Goal: Task Accomplishment & Management: Use online tool/utility

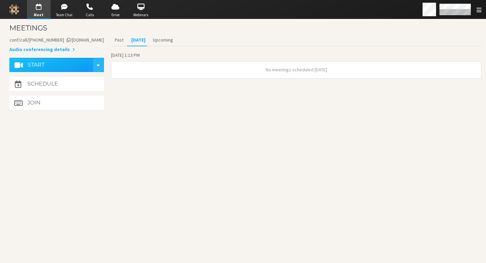
click at [97, 42] on section "Meeting link iotum.callbridge.rocks/conf/call/8587695 Audio conferencing details" at bounding box center [56, 44] width 95 height 17
click at [59, 57] on aside "Meeting link iotum.callbridge.rocks/conf/call/8587695 Audio conferencing detail…" at bounding box center [56, 73] width 95 height 78
click at [92, 36] on aside "Meeting link iotum.callbridge.rocks/conf/call/8587695 Audio conferencing detail…" at bounding box center [56, 73] width 95 height 78
click at [89, 40] on span "iotum.callbridge.rocks/conf/call/8587695" at bounding box center [56, 40] width 95 height 6
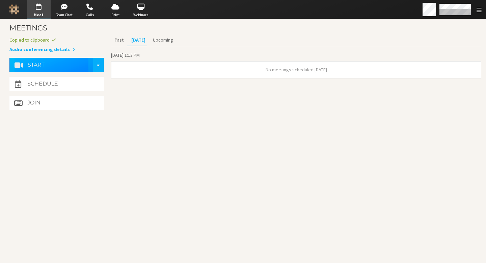
click at [66, 68] on button "Start" at bounding box center [52, 65] width 74 height 14
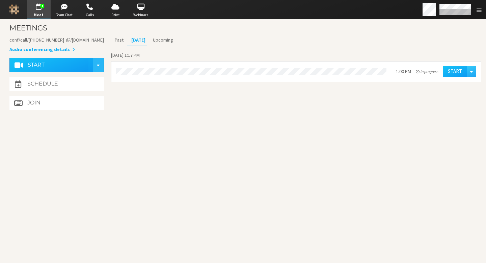
click at [224, 123] on section "Meetings Meeting link iotum.callbridge.rocks/conf/call/8587695 Audio conferenci…" at bounding box center [243, 140] width 486 height 243
click at [62, 5] on span "button" at bounding box center [64, 6] width 24 height 11
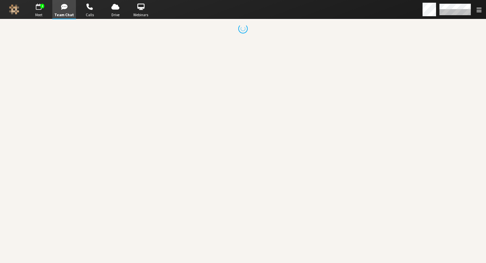
click at [40, 9] on span "button" at bounding box center [39, 6] width 24 height 11
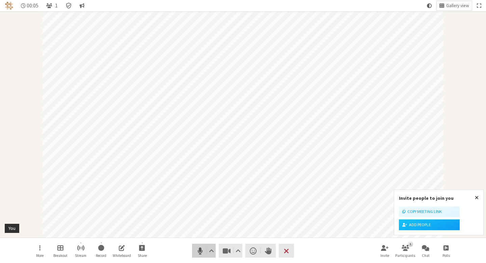
click at [201, 247] on span "Mute (⌘+Shift+A)" at bounding box center [200, 250] width 9 height 9
click at [222, 249] on span "Stop video (⌘+Shift+V)" at bounding box center [226, 250] width 9 height 9
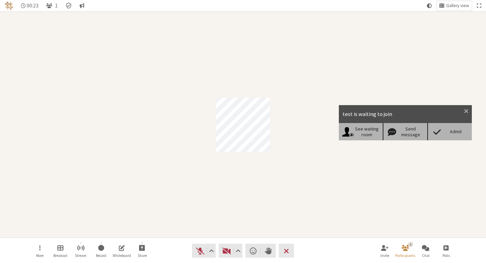
click at [449, 129] on div "Admit" at bounding box center [456, 132] width 26 height 6
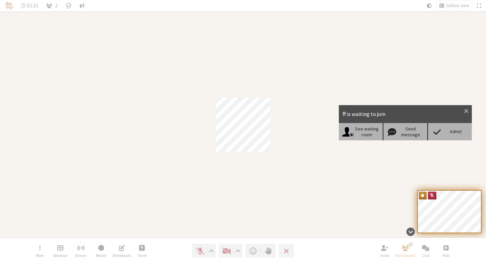
click at [440, 131] on span at bounding box center [437, 131] width 12 height 9
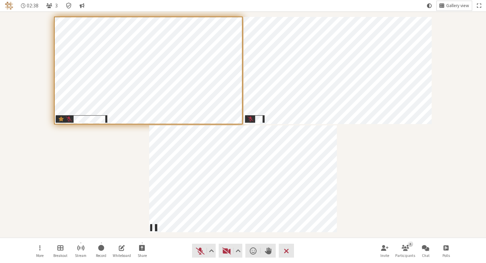
click at [446, 5] on button "Gallery view" at bounding box center [454, 5] width 35 height 9
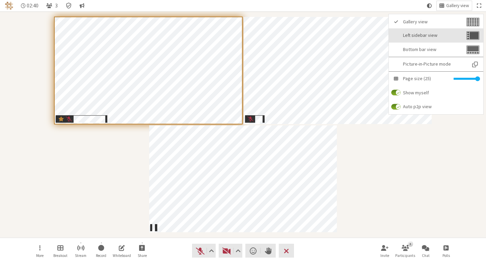
click at [446, 40] on button "Left sidebar view" at bounding box center [436, 35] width 95 height 14
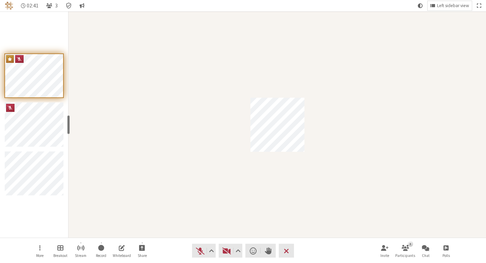
click at [304, 66] on div "Participant" at bounding box center [278, 124] width 418 height 226
click at [444, 7] on span "Left sidebar view" at bounding box center [453, 5] width 32 height 5
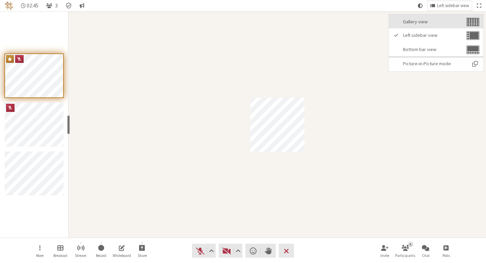
click at [451, 24] on span "Gallery view" at bounding box center [434, 21] width 62 height 5
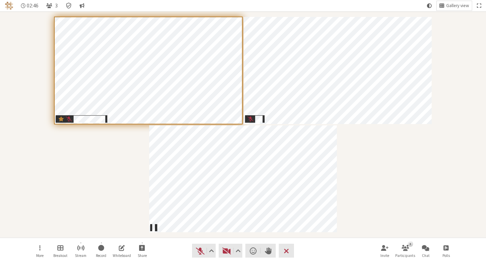
click at [446, 161] on div "Participants" at bounding box center [243, 124] width 477 height 216
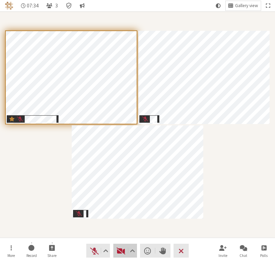
click at [117, 256] on button "Video" at bounding box center [125, 250] width 24 height 14
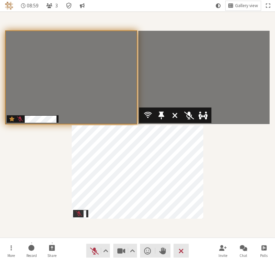
drag, startPoint x: 199, startPoint y: 73, endPoint x: 202, endPoint y: 72, distance: 3.5
click at [199, 73] on video "Participants" at bounding box center [203, 77] width 131 height 93
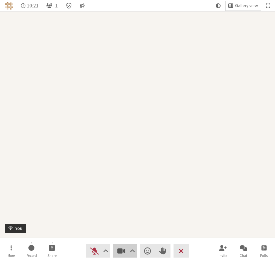
click at [124, 249] on span "Stop video (⌘+Shift+V)" at bounding box center [120, 250] width 9 height 9
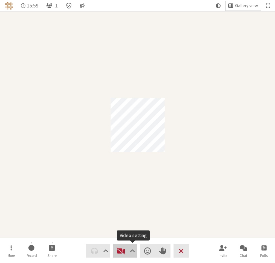
click at [126, 249] on button "Video" at bounding box center [125, 250] width 24 height 14
click at [146, 226] on div "Participant" at bounding box center [137, 124] width 275 height 226
click at [122, 250] on span "Start video (⌘+Shift+V)" at bounding box center [120, 250] width 9 height 9
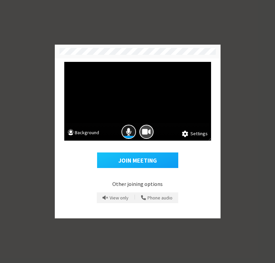
click at [128, 135] on span "Mic is on" at bounding box center [129, 131] width 6 height 9
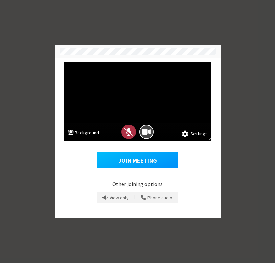
click at [147, 164] on button "Join Meeting" at bounding box center [137, 160] width 81 height 16
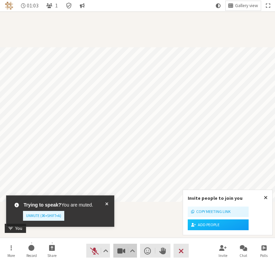
click at [122, 252] on span "Stop video (⌘+Shift+V)" at bounding box center [120, 250] width 9 height 9
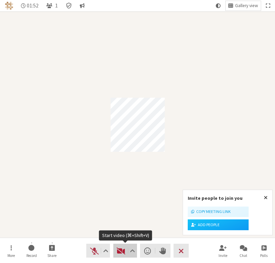
click at [122, 248] on span "Start video (⌘+Shift+V)" at bounding box center [120, 250] width 9 height 9
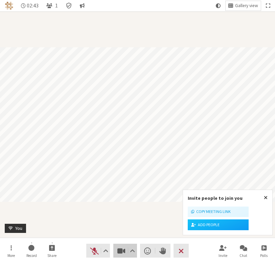
click at [122, 249] on span "Stop video (⌘+Shift+V)" at bounding box center [120, 250] width 9 height 9
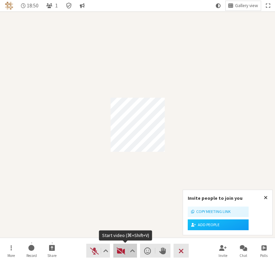
click at [120, 255] on span "Start video (⌘+Shift+V)" at bounding box center [120, 250] width 9 height 9
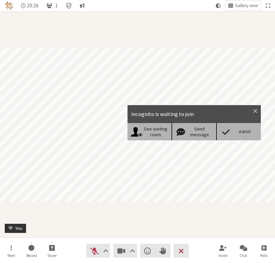
click at [239, 134] on div "Admit" at bounding box center [244, 132] width 26 height 6
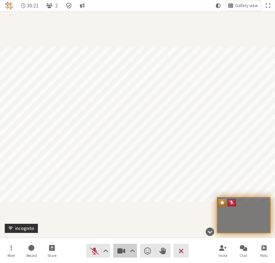
click at [123, 252] on span "Stop video (⌘+Shift+V)" at bounding box center [120, 250] width 9 height 9
